Goal: Book appointment/travel/reservation

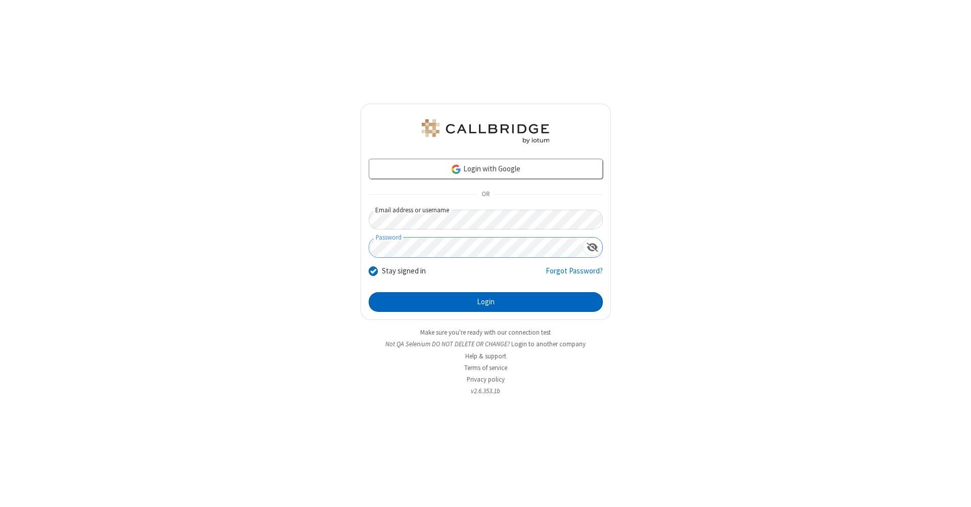
click at [486, 303] on button "Login" at bounding box center [486, 302] width 234 height 20
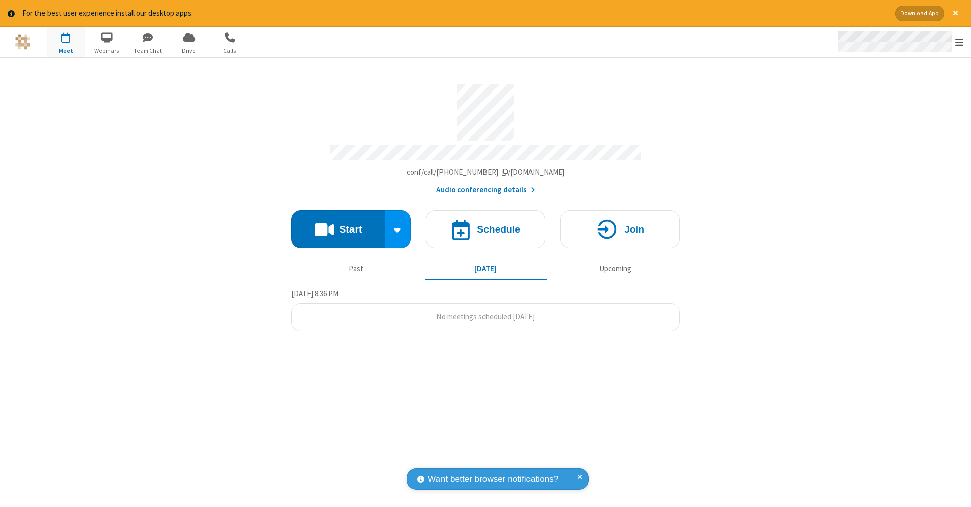
click at [960, 42] on span "Open menu" at bounding box center [960, 42] width 8 height 10
click at [66, 41] on span "button" at bounding box center [66, 37] width 38 height 17
click at [486, 225] on h4 "Schedule" at bounding box center [499, 230] width 44 height 10
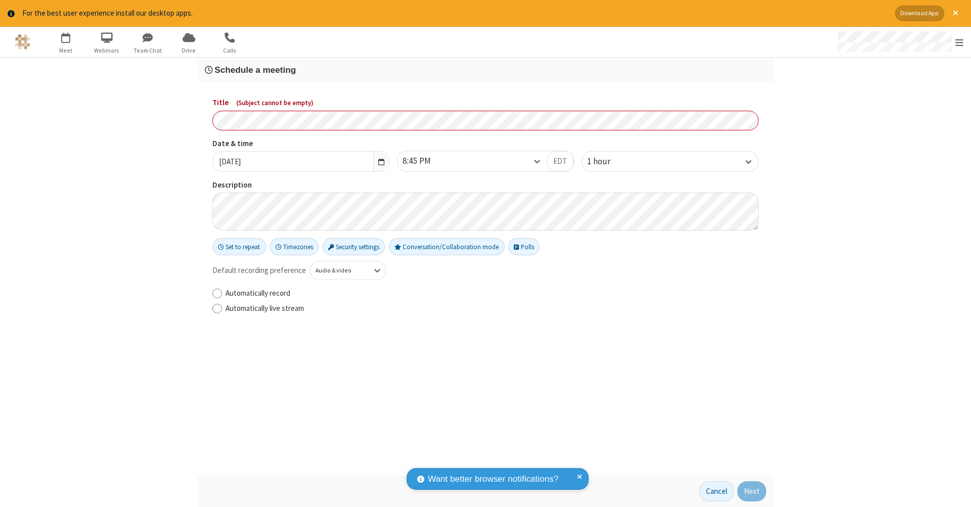
click at [486, 69] on h3 "Schedule a meeting" at bounding box center [485, 70] width 561 height 10
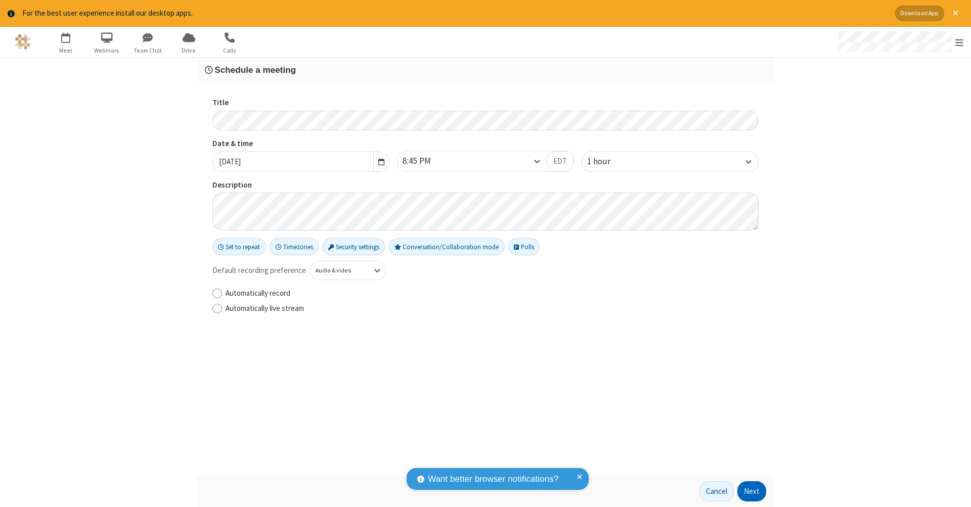
click at [752, 492] on button "Next" at bounding box center [752, 492] width 29 height 20
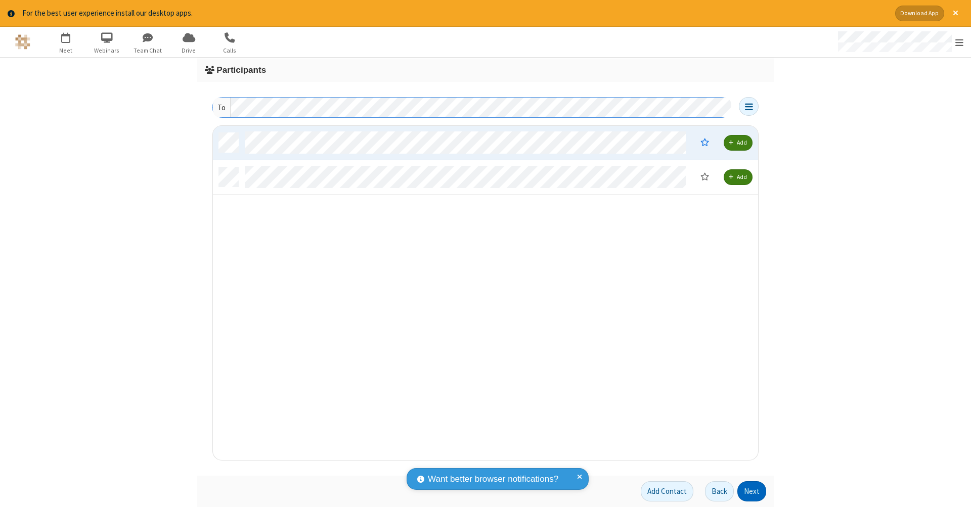
click at [752, 492] on button "Next" at bounding box center [752, 492] width 29 height 20
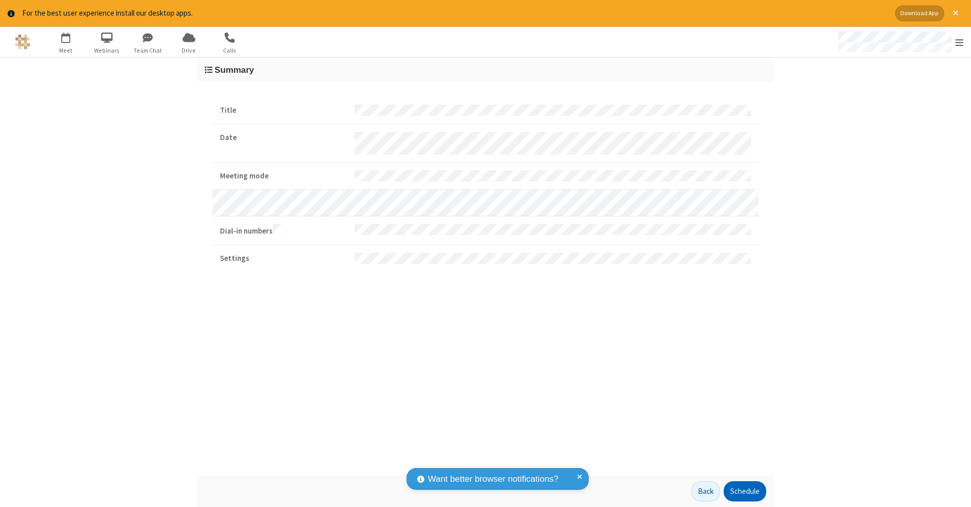
click at [745, 492] on button "Schedule" at bounding box center [745, 492] width 42 height 20
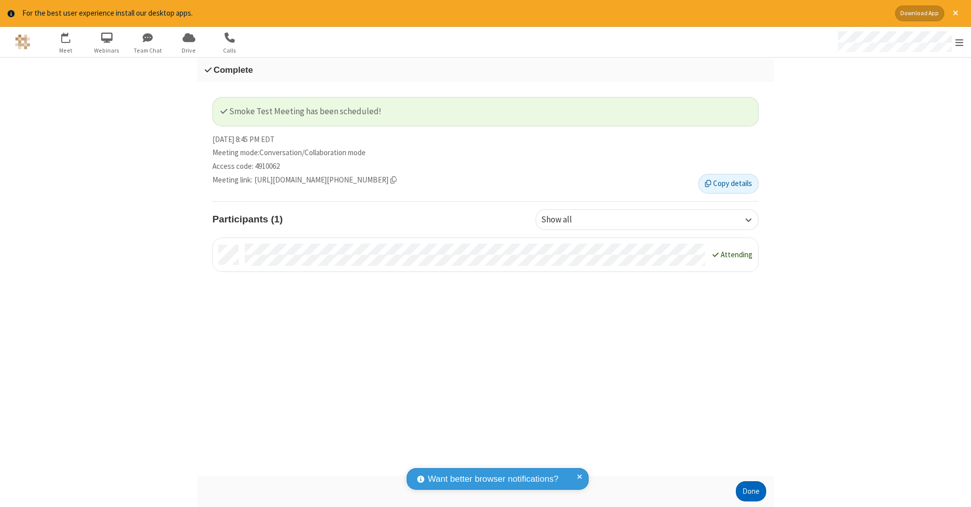
click at [751, 492] on button "Done" at bounding box center [751, 492] width 30 height 20
